Goal: Transaction & Acquisition: Obtain resource

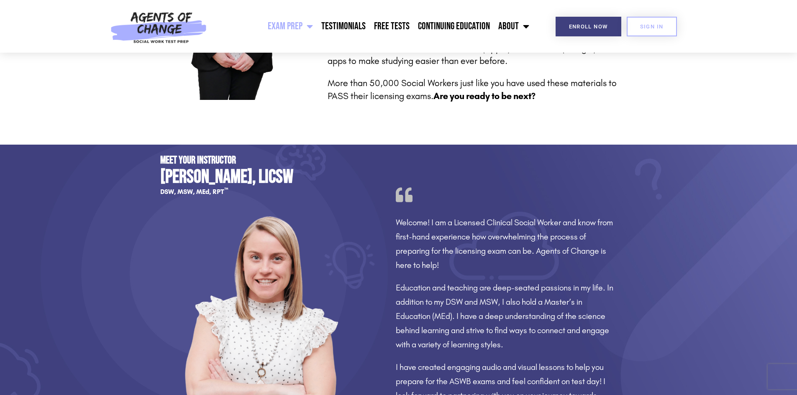
scroll to position [460, 0]
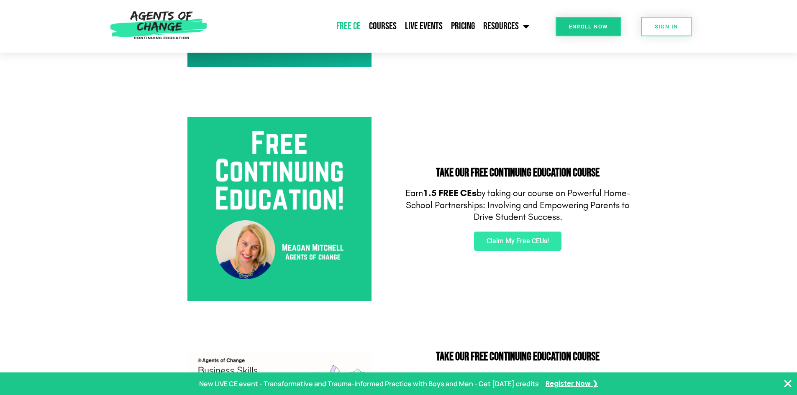
scroll to position [251, 0]
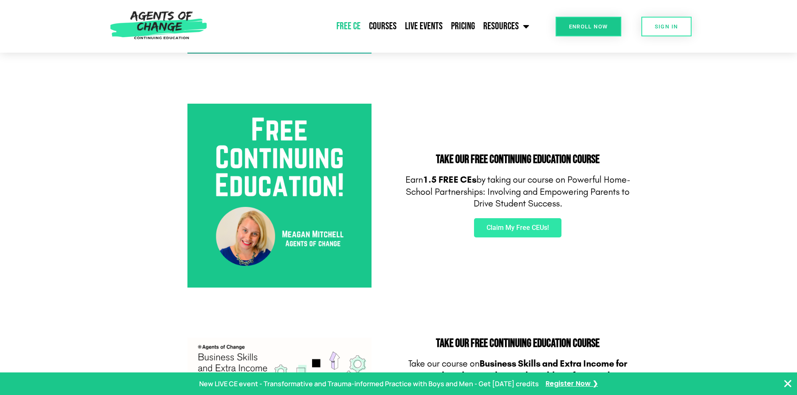
click at [572, 179] on p "Earn 1.5 FREE CEs by taking our course on Powerful Home-School Partnerships: In…" at bounding box center [518, 192] width 230 height 36
drag, startPoint x: 568, startPoint y: 178, endPoint x: 646, endPoint y: 204, distance: 81.9
click at [646, 204] on section "Take Our FREE Continuing Education Course Earn 1.5 FREE CEs by taking our cours…" at bounding box center [398, 196] width 797 height 234
copy p "Powerful Home-School Partnerships: Involving and Empowering Parents to Drive St…"
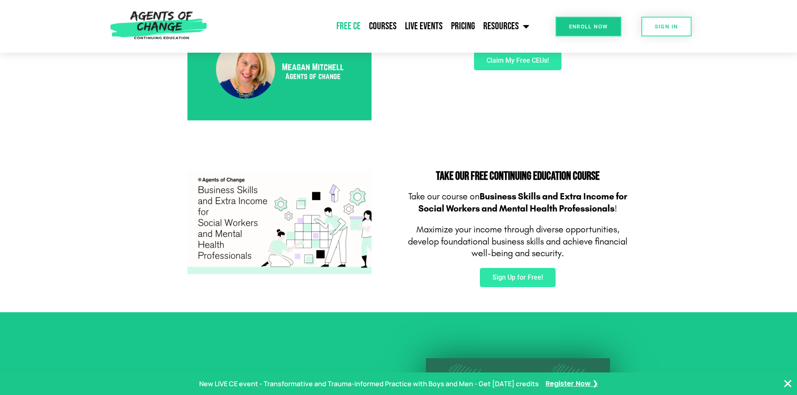
scroll to position [376, 0]
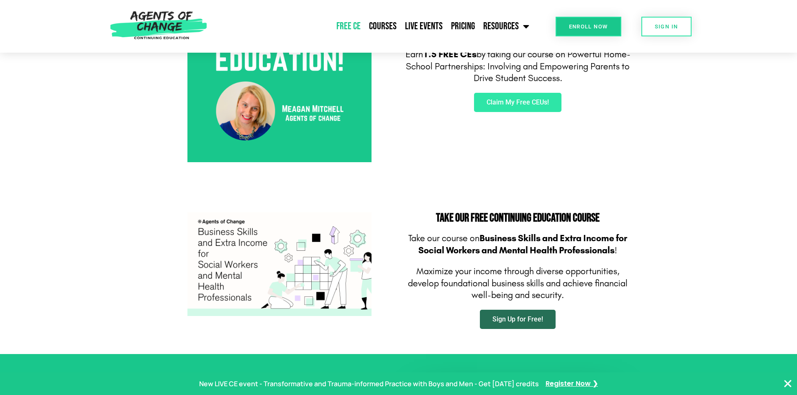
click at [546, 322] on link "Sign Up for Free!" at bounding box center [518, 319] width 76 height 19
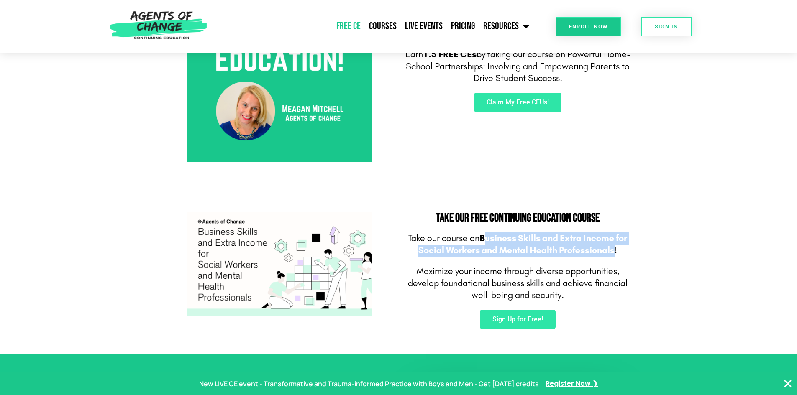
drag, startPoint x: 483, startPoint y: 239, endPoint x: 613, endPoint y: 252, distance: 131.5
click at [613, 252] on b "Business Skills and Extra Income for Social Workers and Mental Health Professio…" at bounding box center [522, 244] width 209 height 23
click at [540, 235] on b "Business Skills and Extra Income for Social Workers and Mental Health Professio…" at bounding box center [522, 244] width 209 height 23
drag, startPoint x: 481, startPoint y: 240, endPoint x: 613, endPoint y: 245, distance: 131.9
click at [613, 245] on b "Business Skills and Extra Income for Social Workers and Mental Health Professio…" at bounding box center [522, 244] width 209 height 23
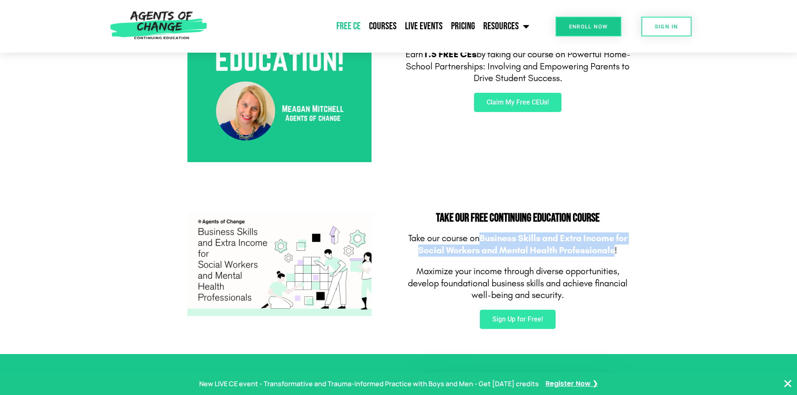
copy b "Business Skills and Extra Income for Social Workers and Mental Health Professio…"
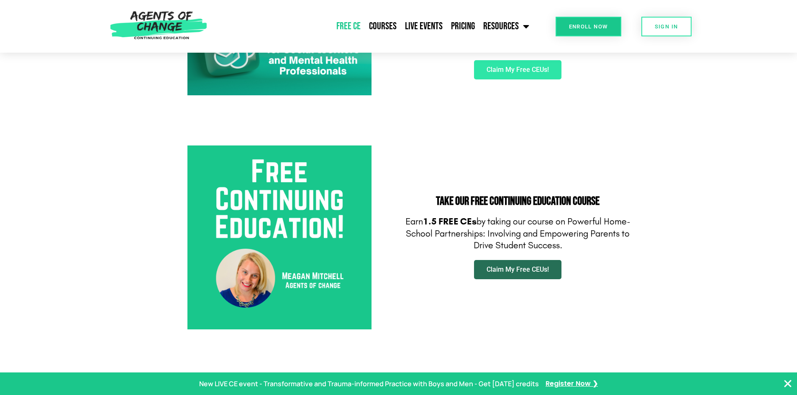
click at [488, 273] on link "Claim My Free CEUs!" at bounding box center [517, 269] width 87 height 19
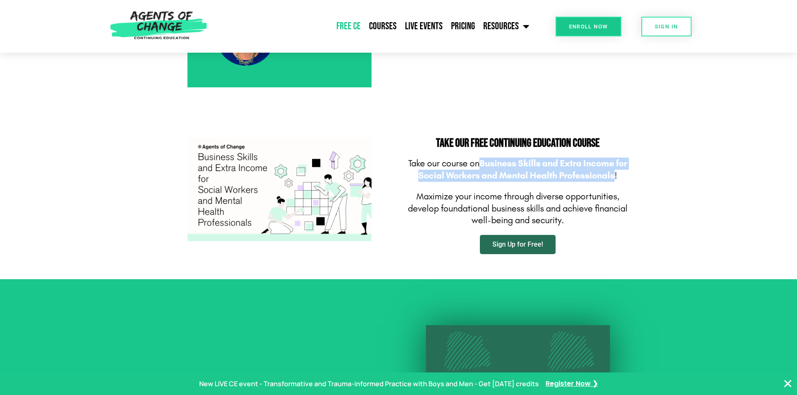
scroll to position [418, 0]
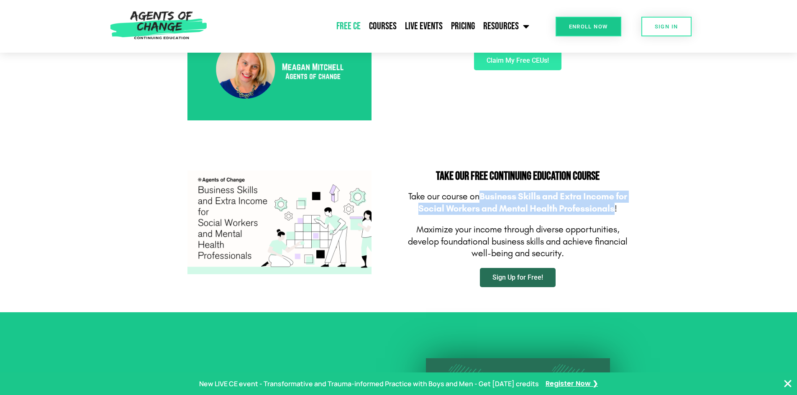
click at [492, 280] on link "Sign Up for Free!" at bounding box center [518, 277] width 76 height 19
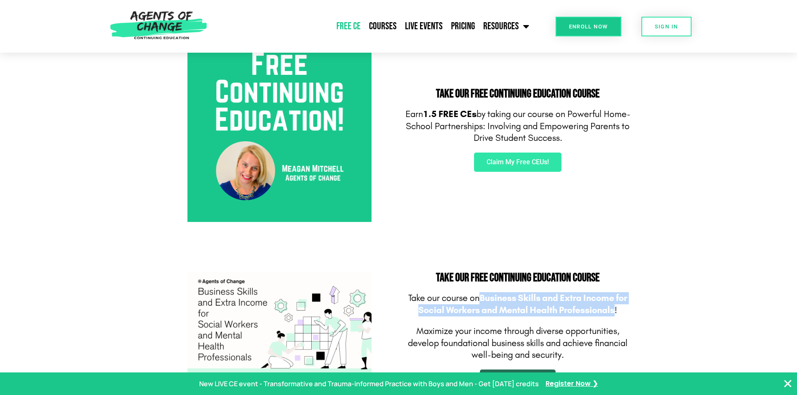
scroll to position [376, 0]
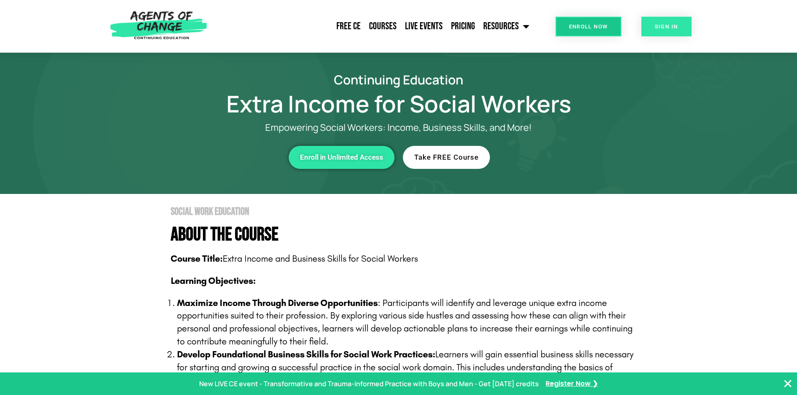
click at [654, 21] on link "SIGN IN" at bounding box center [666, 27] width 50 height 20
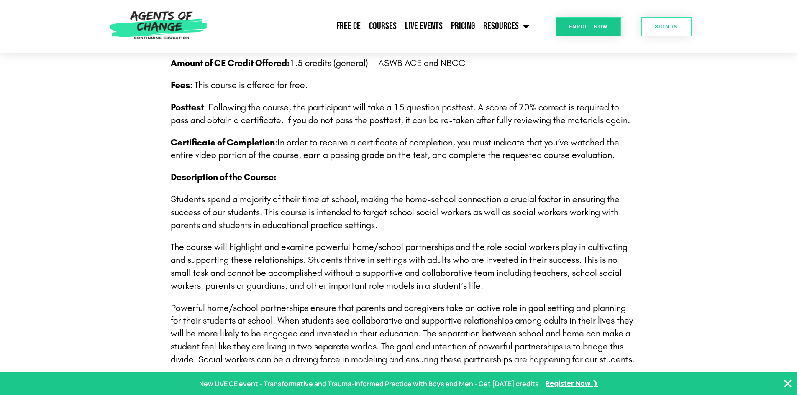
scroll to position [418, 0]
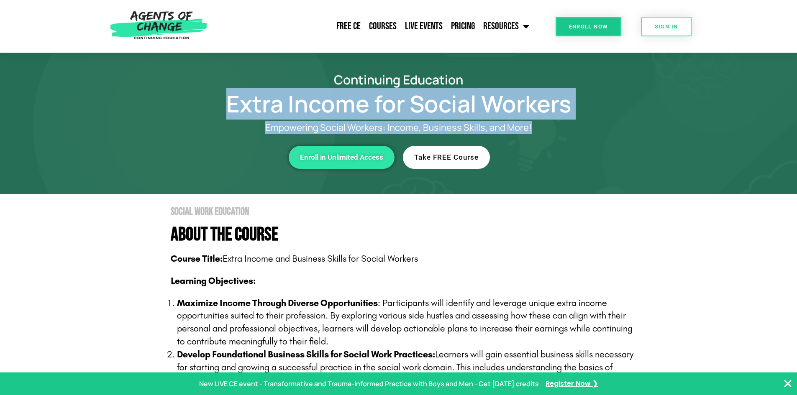
drag, startPoint x: 219, startPoint y: 104, endPoint x: 575, endPoint y: 128, distance: 356.7
click at [575, 128] on div "Continuing Education Extra Income for Social Workers Empowering Social Workers:…" at bounding box center [398, 124] width 477 height 100
copy div "Extra Income for Social Workers Empowering Social Workers: Income, Business Ski…"
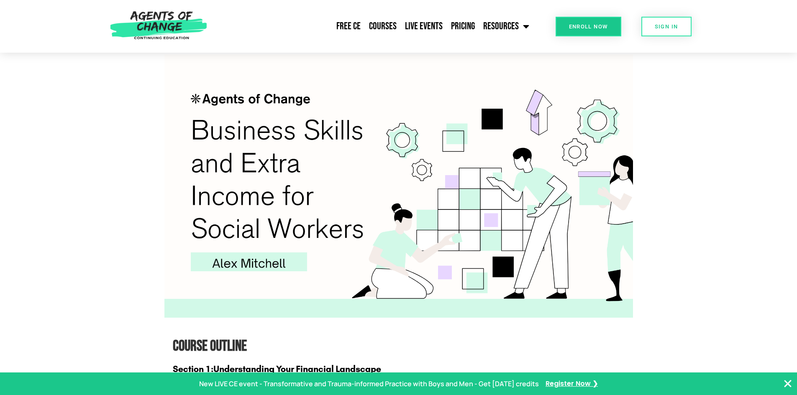
scroll to position [376, 0]
